Goal: Information Seeking & Learning: Learn about a topic

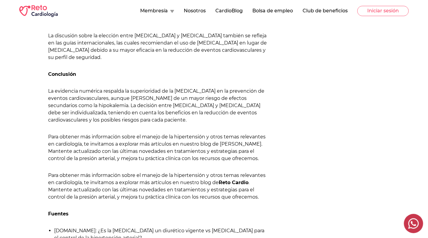
scroll to position [702, 0]
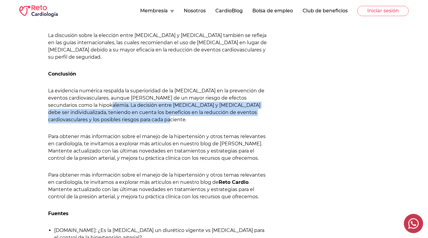
drag, startPoint x: 87, startPoint y: 98, endPoint x: 114, endPoint y: 112, distance: 31.1
click at [114, 112] on p "La evidencia numérica respalda la superioridad de la [MEDICAL_DATA] en la preve…" at bounding box center [158, 105] width 221 height 36
click at [115, 112] on p "La evidencia numérica respalda la superioridad de la [MEDICAL_DATA] en la preve…" at bounding box center [158, 105] width 221 height 36
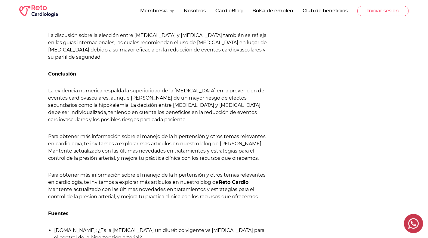
click at [118, 107] on p "La evidencia numérica respalda la superioridad de la [MEDICAL_DATA] en la preve…" at bounding box center [158, 105] width 221 height 36
click at [114, 115] on p "La evidencia numérica respalda la superioridad de la [MEDICAL_DATA] en la preve…" at bounding box center [158, 105] width 221 height 36
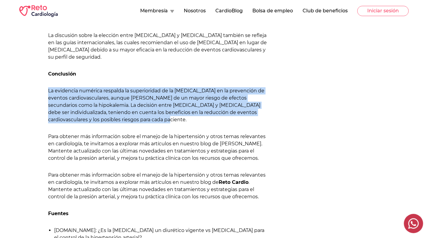
drag, startPoint x: 47, startPoint y: 81, endPoint x: 114, endPoint y: 113, distance: 74.5
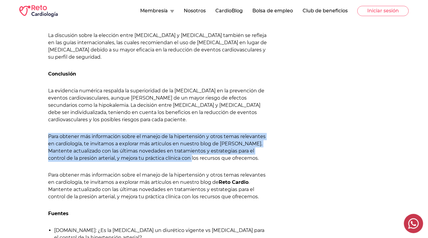
drag, startPoint x: 48, startPoint y: 129, endPoint x: 194, endPoint y: 144, distance: 146.9
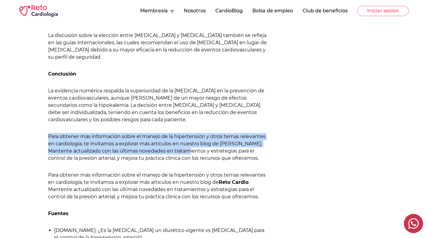
click at [194, 144] on p "Para obtener más información sobre el manejo de la hipertensión y otros temas r…" at bounding box center [158, 147] width 221 height 29
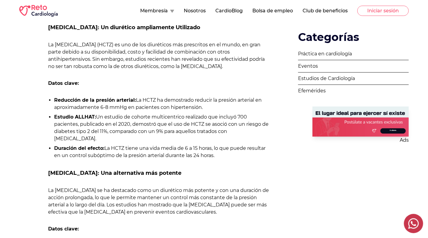
scroll to position [228, 0]
